Goal: Browse casually

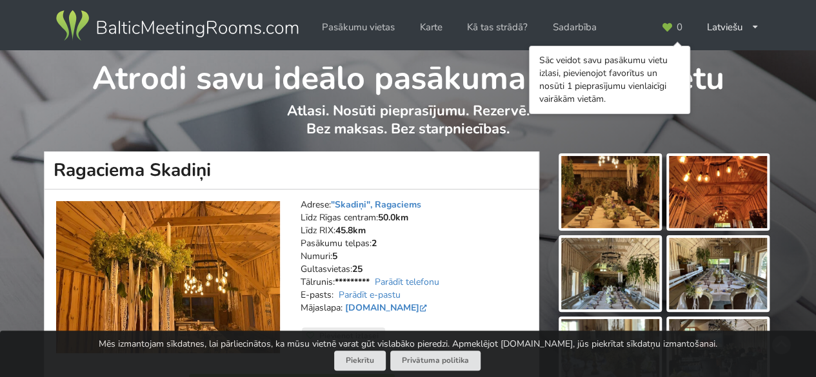
click at [601, 194] on img at bounding box center [610, 192] width 98 height 72
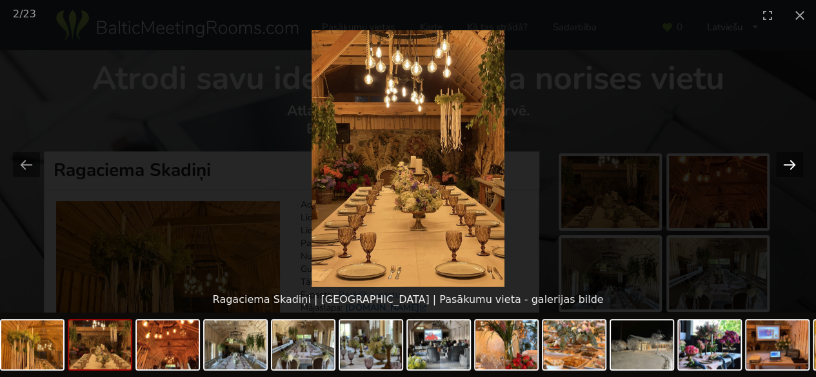
click at [791, 165] on button "Next slide" at bounding box center [789, 164] width 27 height 25
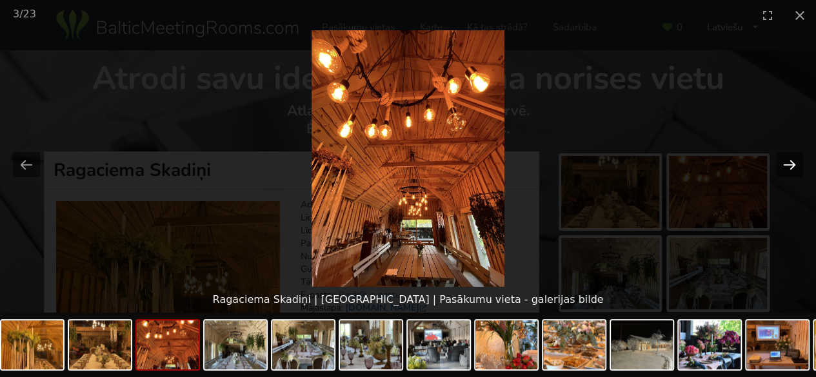
click at [791, 165] on button "Next slide" at bounding box center [789, 164] width 27 height 25
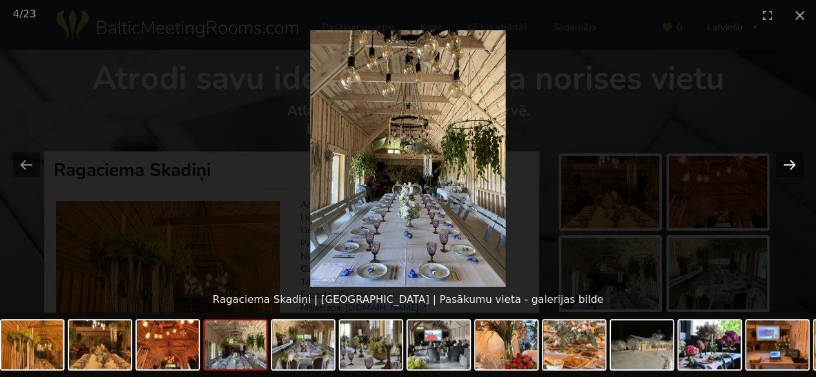
click at [791, 165] on button "Next slide" at bounding box center [789, 164] width 27 height 25
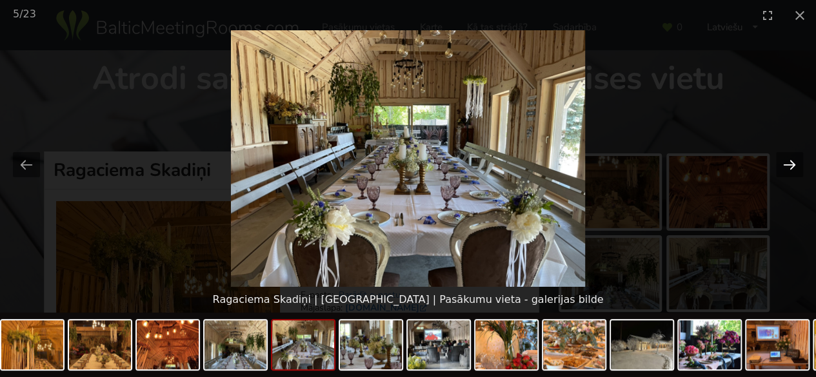
click at [791, 165] on button "Next slide" at bounding box center [789, 164] width 27 height 25
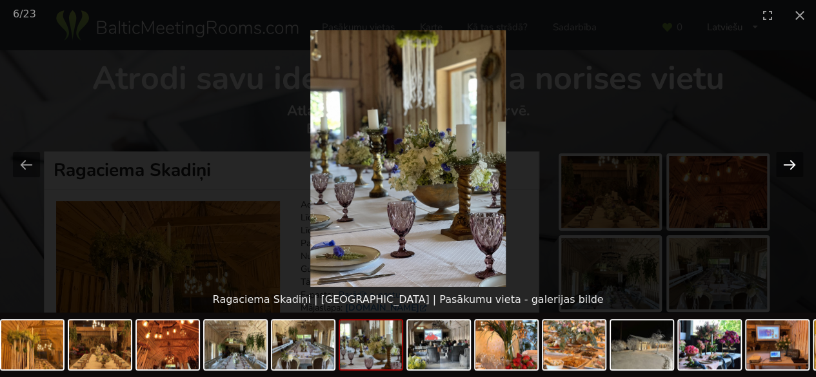
click at [791, 165] on button "Next slide" at bounding box center [789, 164] width 27 height 25
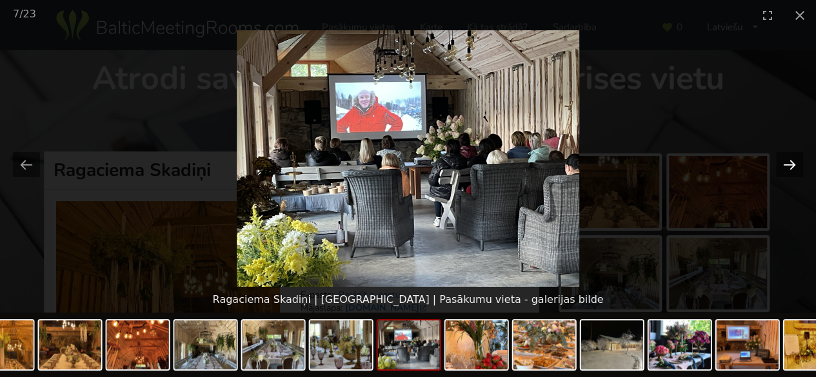
click at [791, 165] on button "Next slide" at bounding box center [789, 164] width 27 height 25
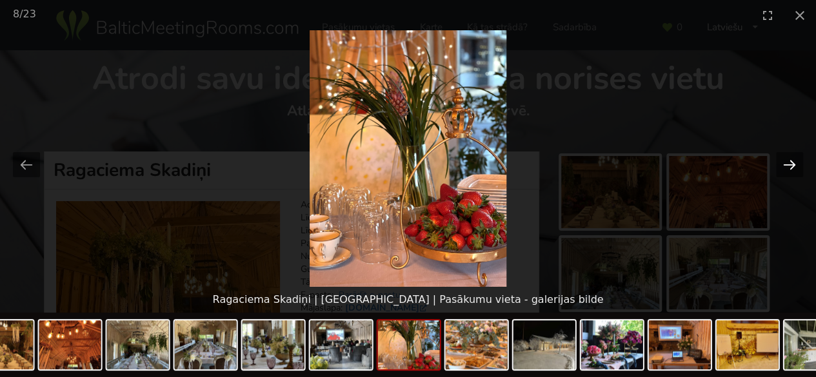
click at [791, 165] on button "Next slide" at bounding box center [789, 164] width 27 height 25
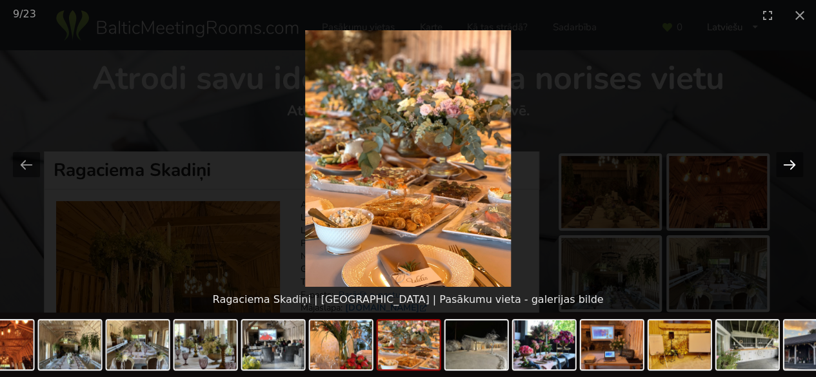
click at [791, 165] on button "Next slide" at bounding box center [789, 164] width 27 height 25
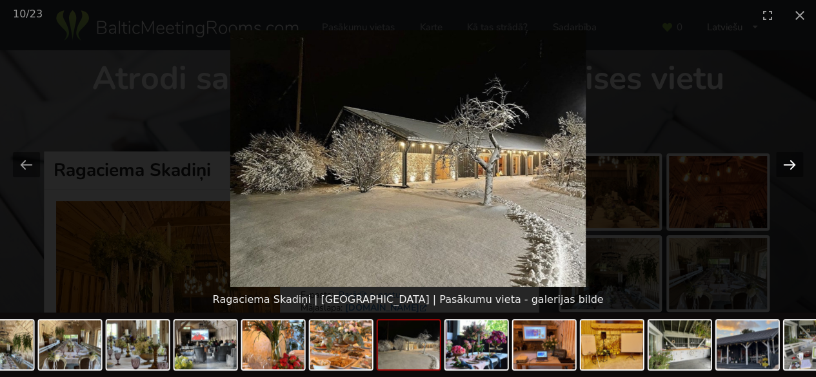
click at [791, 165] on button "Next slide" at bounding box center [789, 164] width 27 height 25
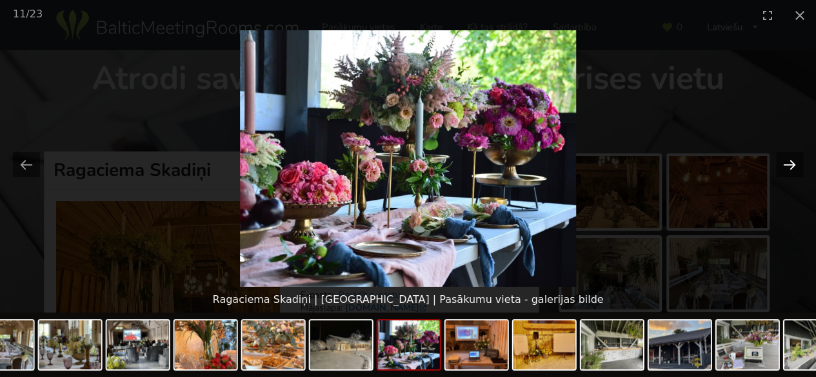
click at [791, 165] on button "Next slide" at bounding box center [789, 164] width 27 height 25
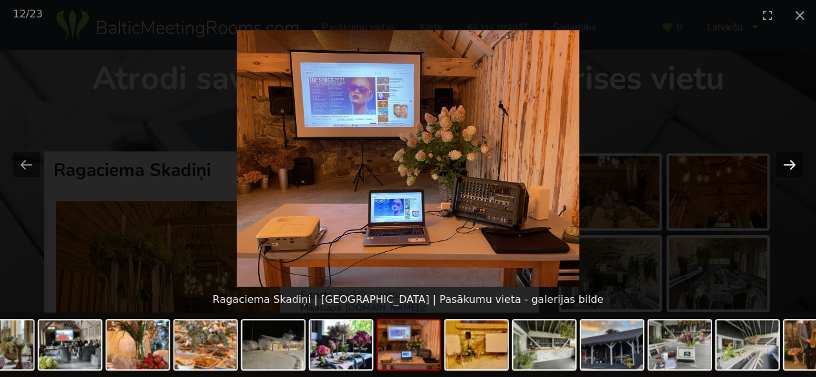
click at [791, 165] on button "Next slide" at bounding box center [789, 164] width 27 height 25
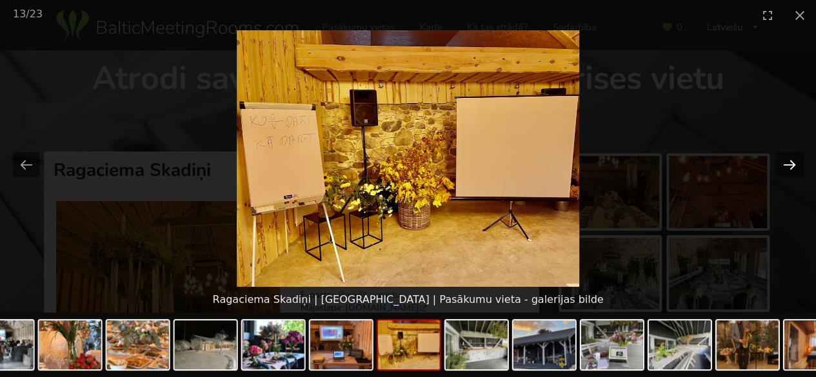
click at [791, 165] on button "Next slide" at bounding box center [789, 164] width 27 height 25
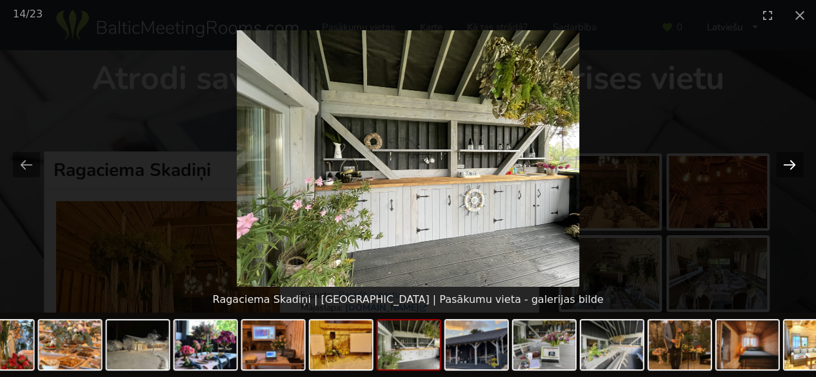
click at [791, 165] on button "Next slide" at bounding box center [789, 164] width 27 height 25
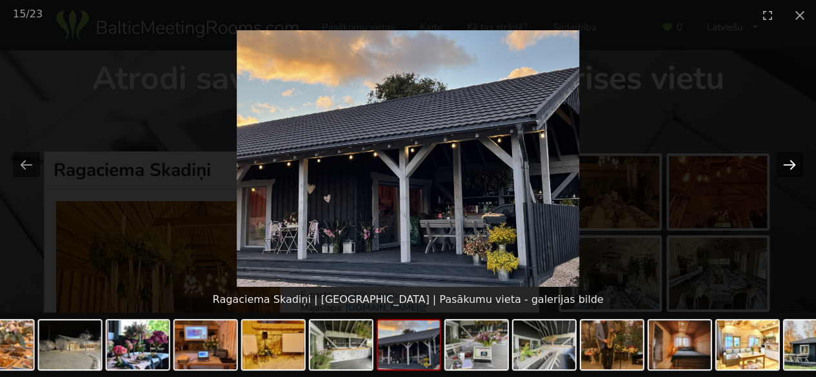
click at [791, 165] on button "Next slide" at bounding box center [789, 164] width 27 height 25
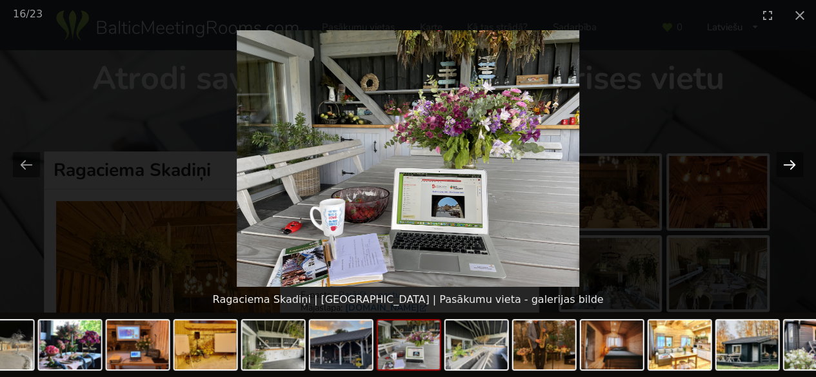
click at [791, 165] on button "Next slide" at bounding box center [789, 164] width 27 height 25
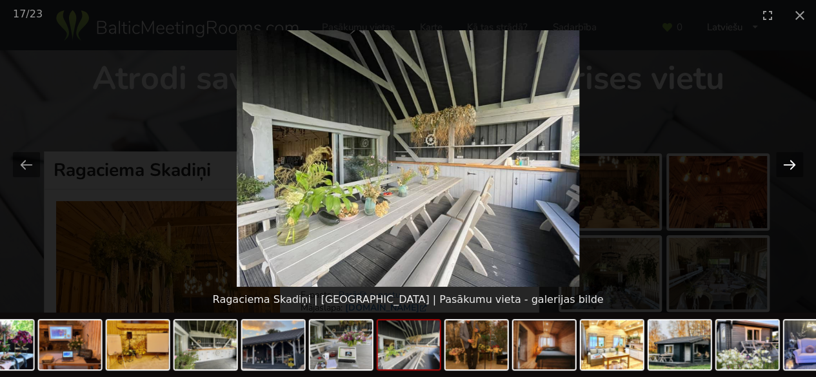
click at [791, 165] on button "Next slide" at bounding box center [789, 164] width 27 height 25
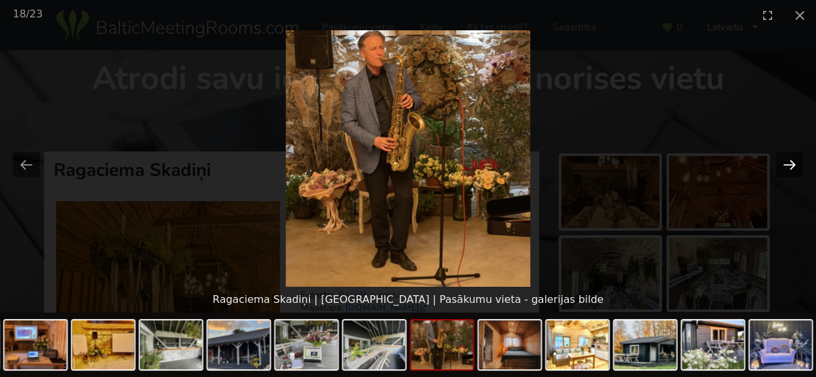
click at [791, 165] on button "Next slide" at bounding box center [789, 164] width 27 height 25
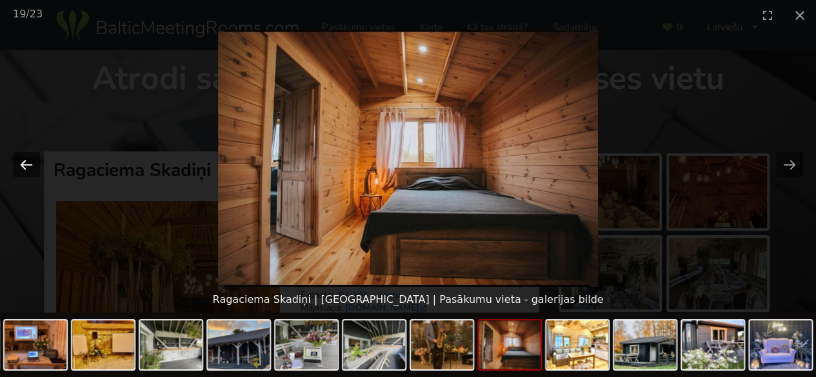
click at [25, 170] on button "Previous slide" at bounding box center [26, 164] width 27 height 25
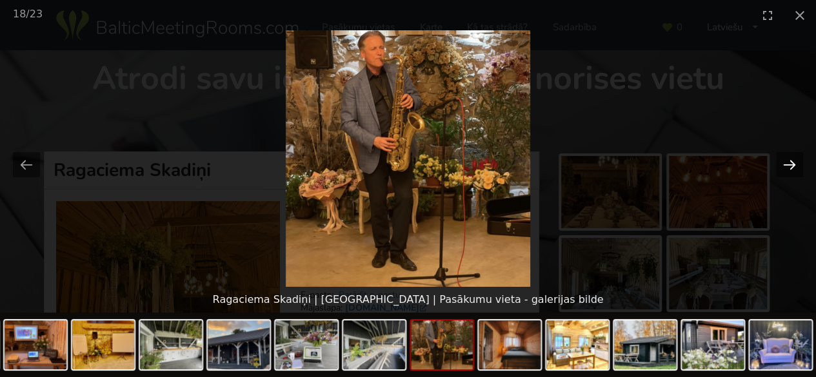
click at [792, 164] on button "Next slide" at bounding box center [789, 164] width 27 height 25
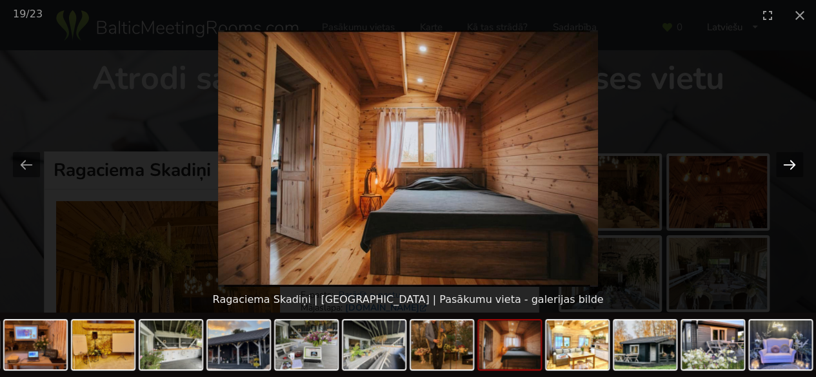
click at [792, 164] on button "Next slide" at bounding box center [789, 164] width 27 height 25
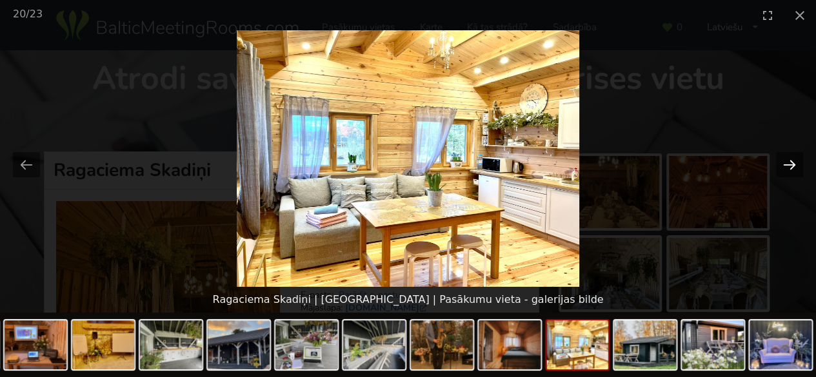
click at [792, 164] on button "Next slide" at bounding box center [789, 164] width 27 height 25
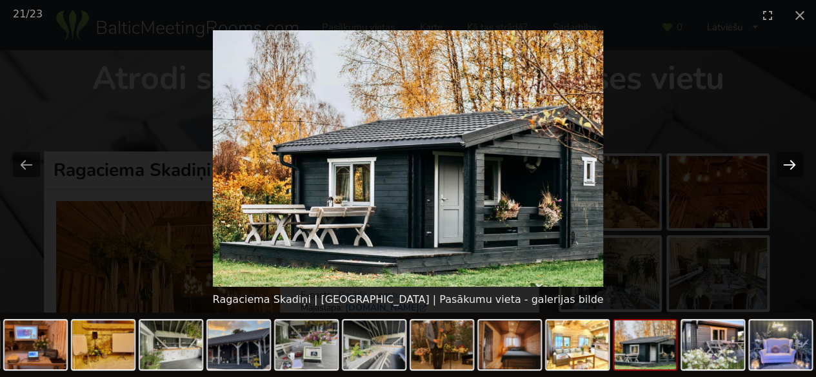
click at [792, 164] on button "Next slide" at bounding box center [789, 164] width 27 height 25
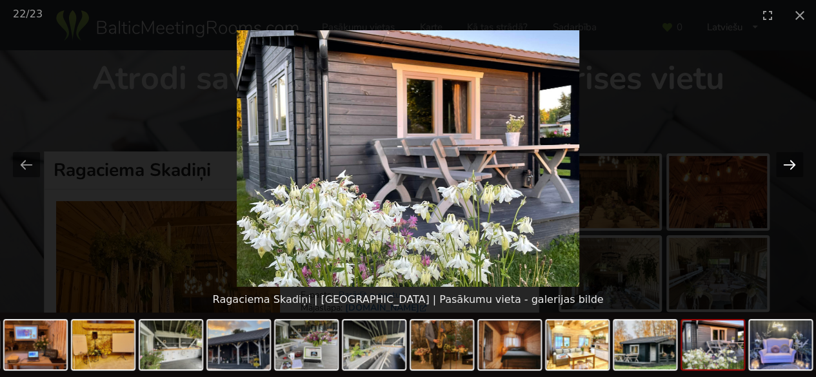
click at [792, 164] on button "Next slide" at bounding box center [789, 164] width 27 height 25
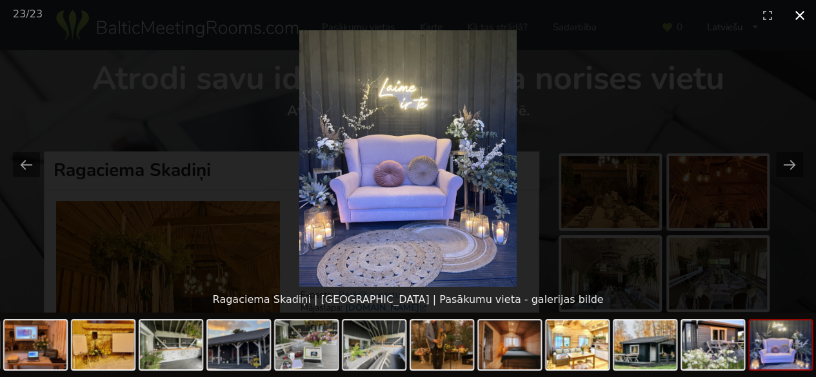
click at [798, 18] on button "Close gallery" at bounding box center [800, 15] width 32 height 30
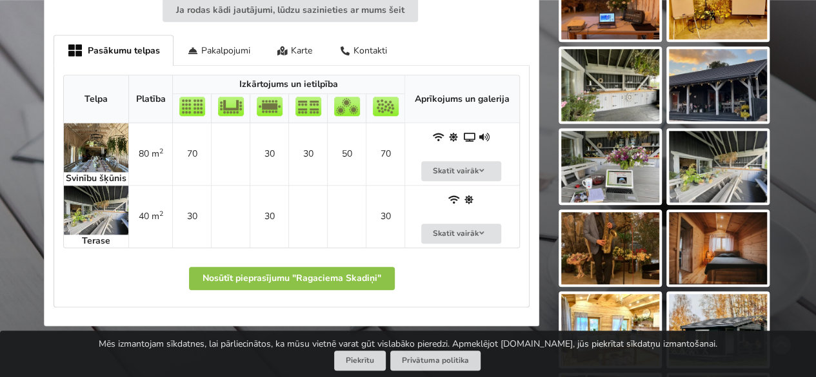
scroll to position [600, 0]
